Goal: Transaction & Acquisition: Purchase product/service

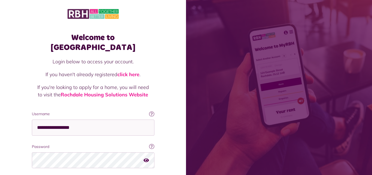
scroll to position [34, 0]
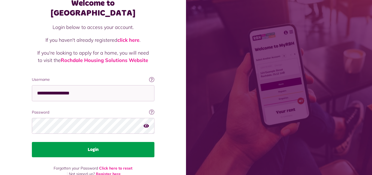
click at [79, 144] on button "Login" at bounding box center [93, 149] width 123 height 15
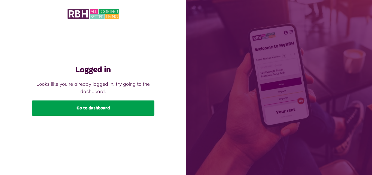
click at [76, 105] on link "Go to dashboard" at bounding box center [93, 107] width 123 height 15
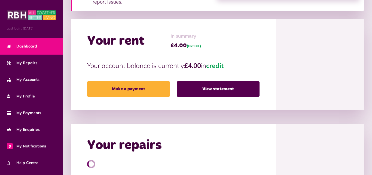
scroll to position [120, 0]
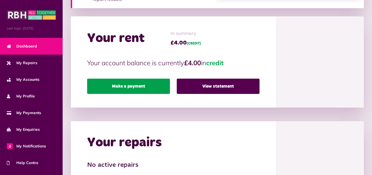
click at [155, 87] on link "Make a payment" at bounding box center [128, 85] width 83 height 15
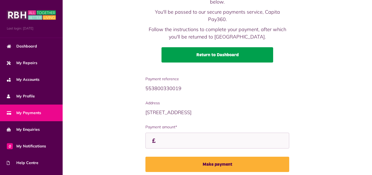
scroll to position [57, 0]
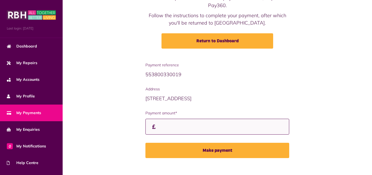
click at [170, 121] on input "Payment amount*" at bounding box center [217, 126] width 144 height 16
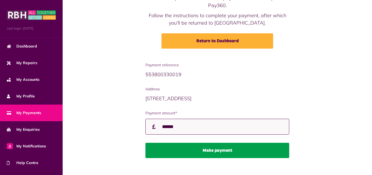
type input "******"
click at [145, 142] on button "Make payment" at bounding box center [217, 149] width 144 height 15
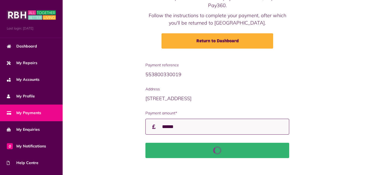
click at [145, 142] on button "Make payment" at bounding box center [217, 149] width 144 height 15
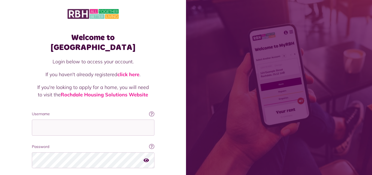
scroll to position [34, 0]
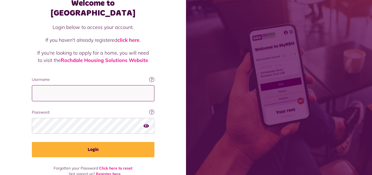
click at [63, 88] on input "Username" at bounding box center [93, 93] width 123 height 16
type input "**********"
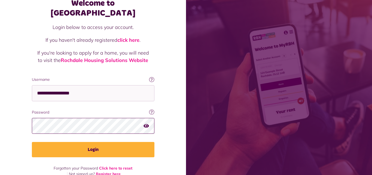
click at [32, 142] on button "Login" at bounding box center [93, 149] width 123 height 15
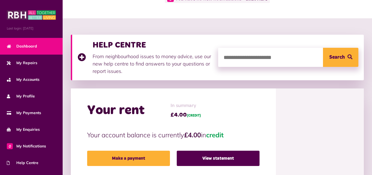
scroll to position [87, 0]
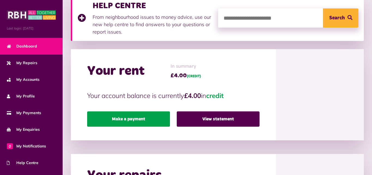
click at [110, 119] on link "Make a payment" at bounding box center [128, 118] width 83 height 15
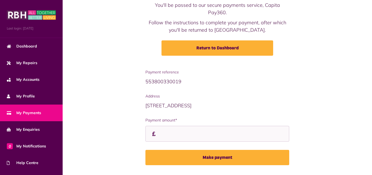
scroll to position [57, 0]
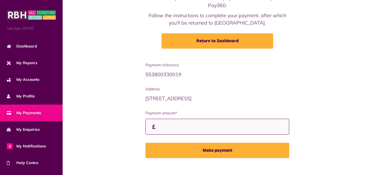
click at [163, 118] on input "Payment amount*" at bounding box center [217, 126] width 144 height 16
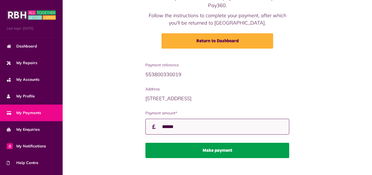
type input "******"
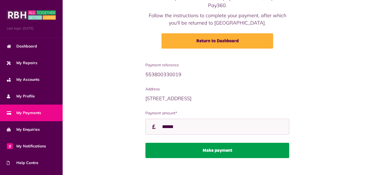
click at [170, 142] on button "Make payment" at bounding box center [217, 149] width 144 height 15
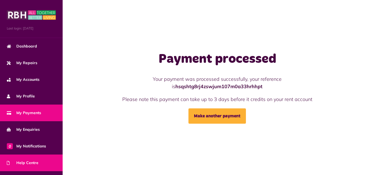
click at [19, 162] on span "Help Centre" at bounding box center [23, 163] width 32 height 6
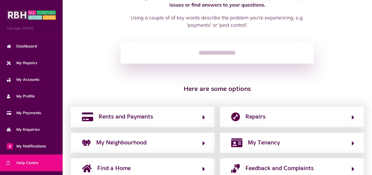
scroll to position [87, 0]
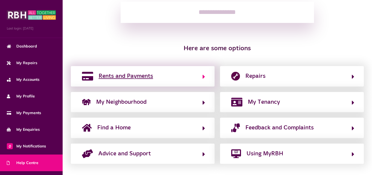
click at [127, 72] on span "Rents and Payments" at bounding box center [126, 76] width 54 height 9
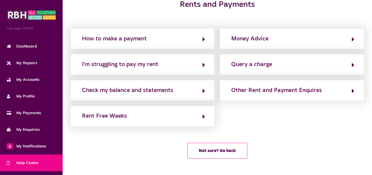
scroll to position [0, 0]
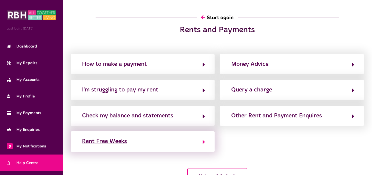
click at [114, 139] on div "Rent Free Weeks" at bounding box center [104, 141] width 45 height 9
